Goal: Task Accomplishment & Management: Manage account settings

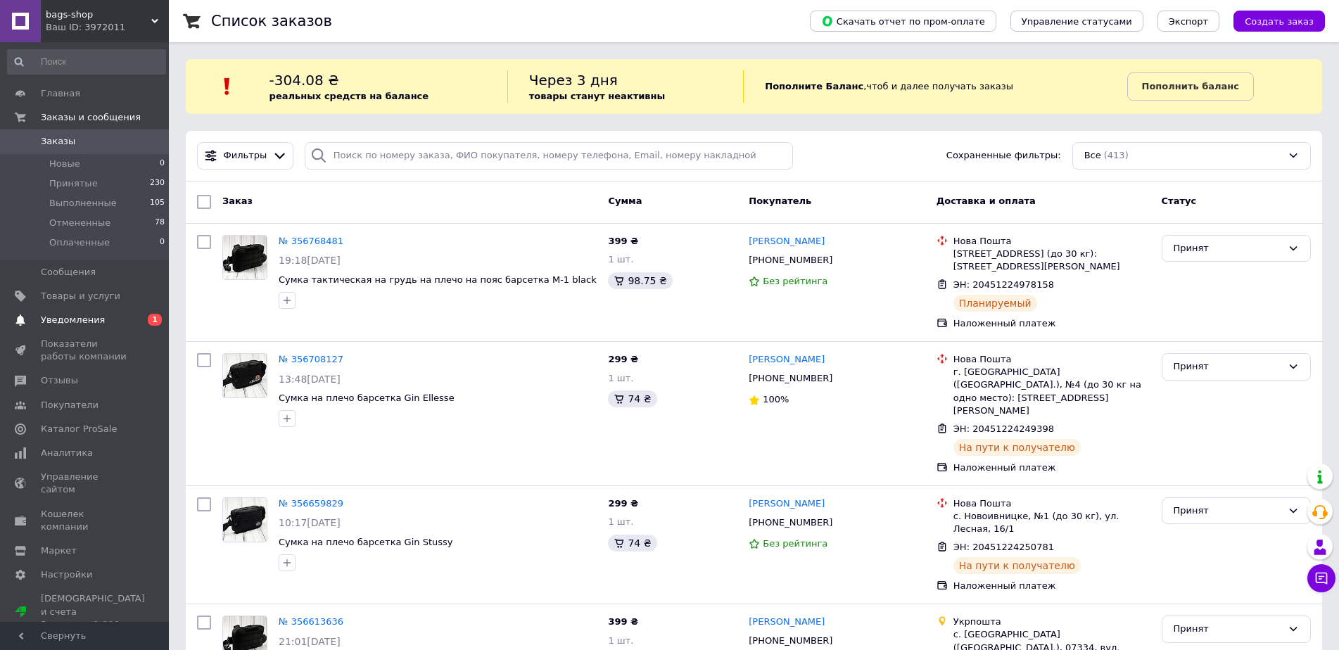
click at [78, 315] on span "Уведомления" at bounding box center [73, 320] width 64 height 13
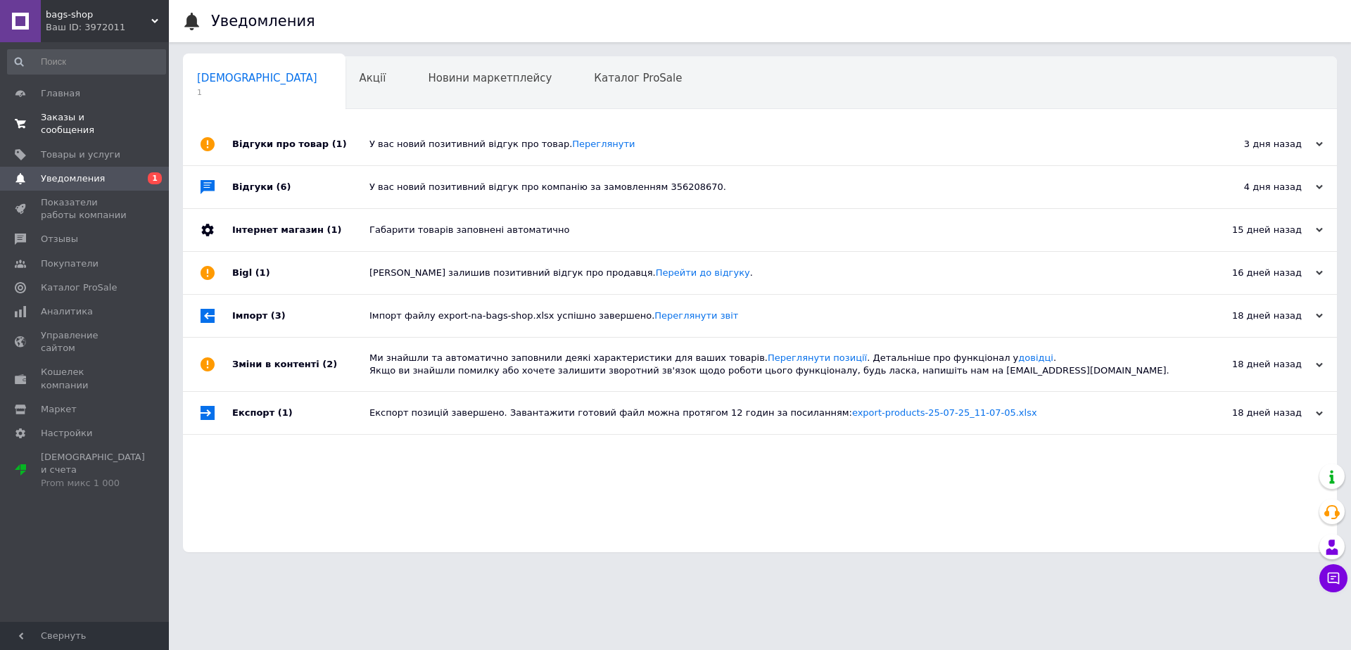
click at [83, 115] on span "Заказы и сообщения" at bounding box center [85, 123] width 89 height 25
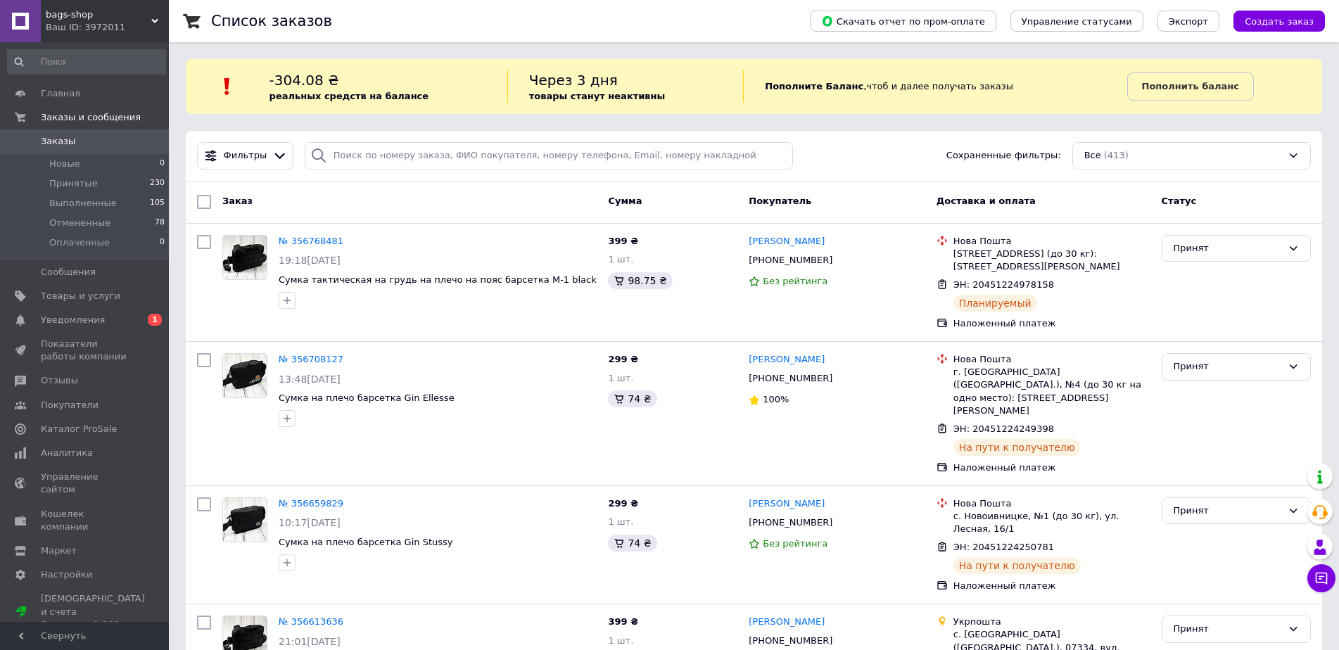
click at [78, 144] on span "Заказы" at bounding box center [85, 141] width 89 height 13
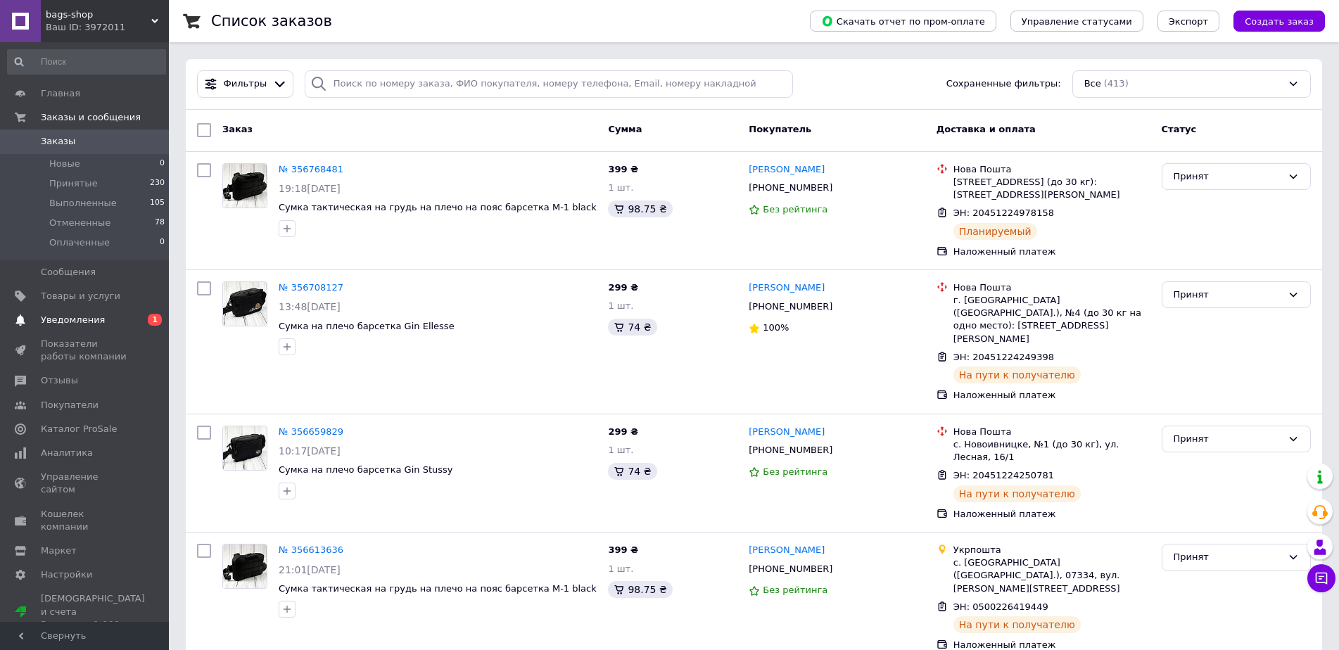
click at [84, 322] on span "Уведомления" at bounding box center [73, 320] width 64 height 13
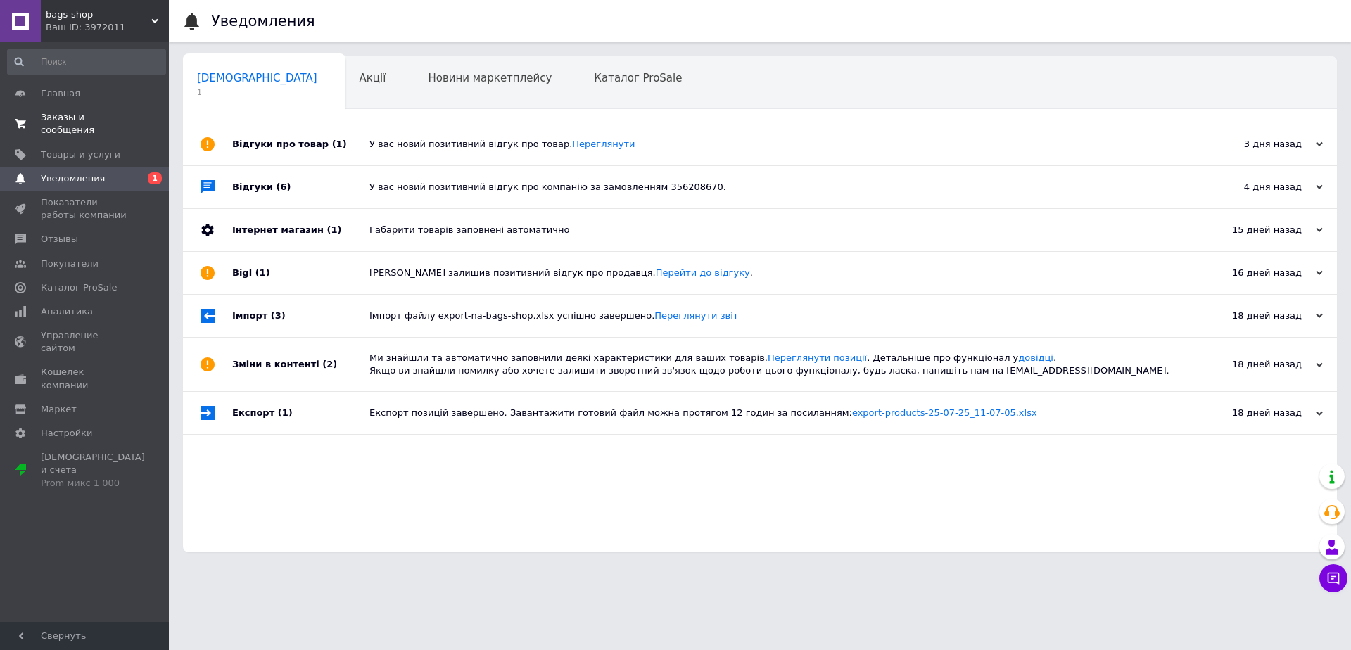
click at [79, 119] on span "Заказы и сообщения" at bounding box center [85, 123] width 89 height 25
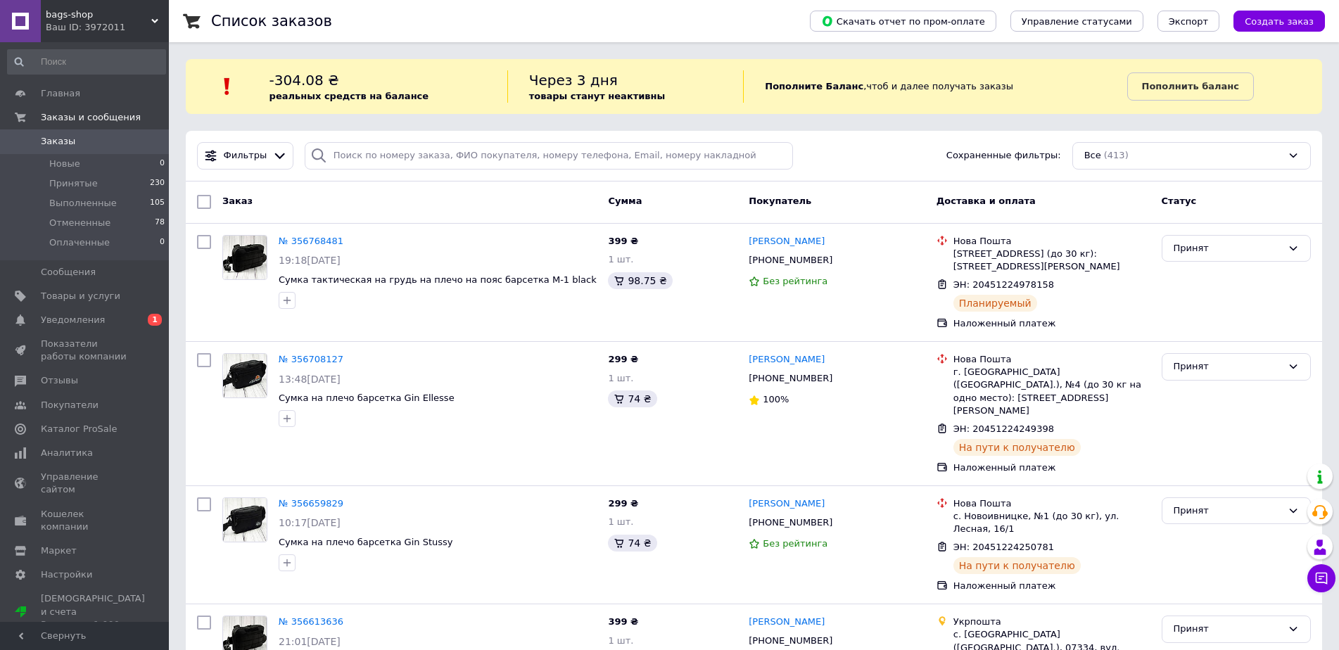
click at [79, 144] on span "Заказы" at bounding box center [85, 141] width 89 height 13
click at [77, 320] on span "Уведомления" at bounding box center [73, 320] width 64 height 13
